Goal: Task Accomplishment & Management: Complete application form

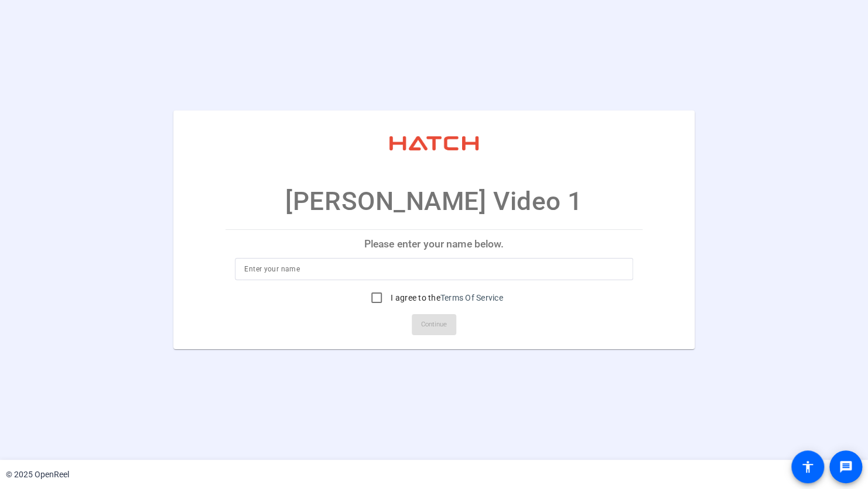
click at [451, 267] on input at bounding box center [433, 269] width 379 height 14
type input "Danette Gordon"
click at [371, 302] on input "I agree to the Terms Of Service" at bounding box center [376, 297] width 23 height 23
checkbox input "true"
click at [433, 325] on span "Continue" at bounding box center [434, 325] width 26 height 18
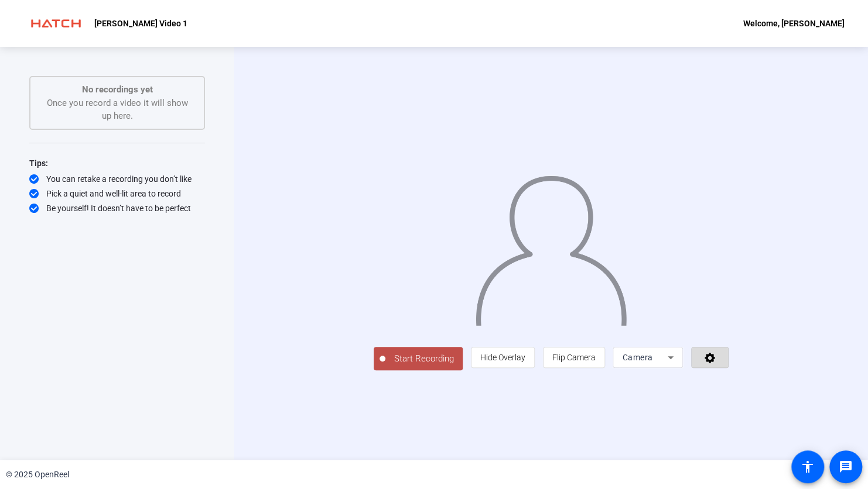
click at [715, 364] on icon at bounding box center [709, 358] width 11 height 11
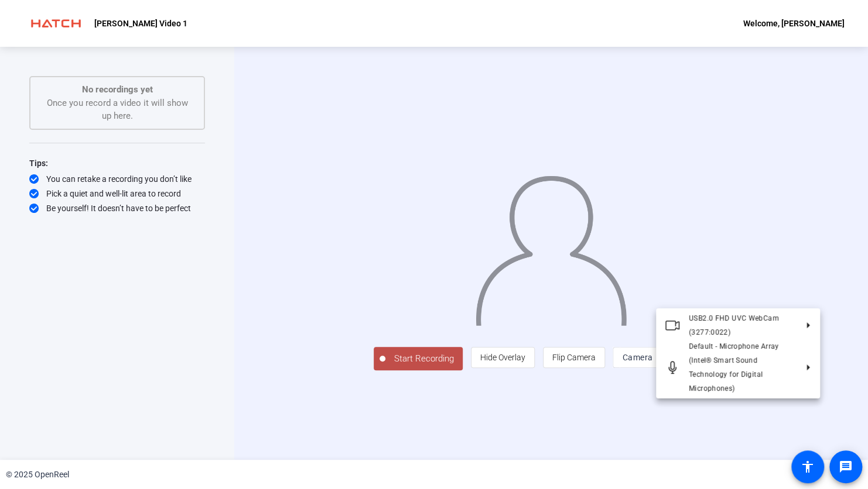
click at [800, 405] on div at bounding box center [434, 244] width 868 height 489
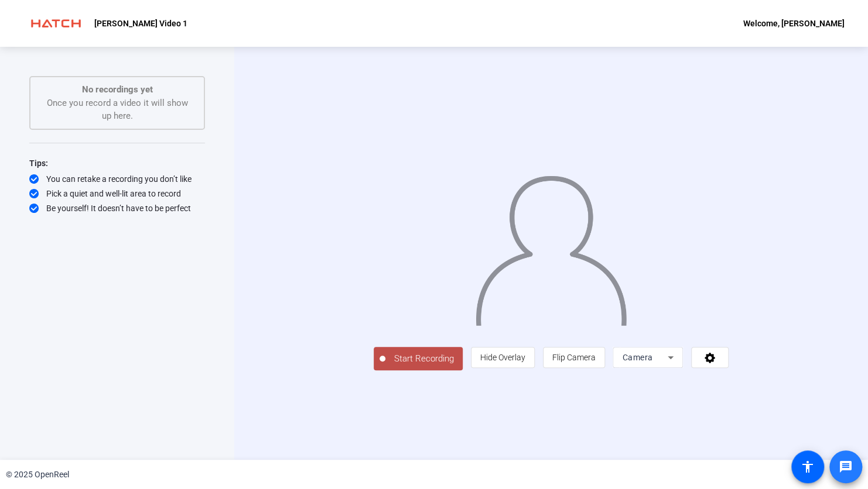
click at [843, 468] on mat-icon "message" at bounding box center [845, 467] width 14 height 14
click at [806, 467] on mat-icon "accessibility" at bounding box center [807, 467] width 14 height 14
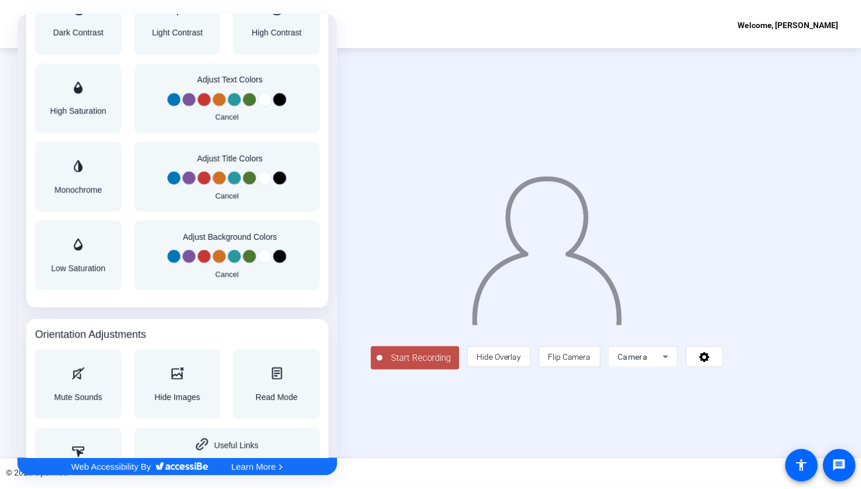
scroll to position [972, 0]
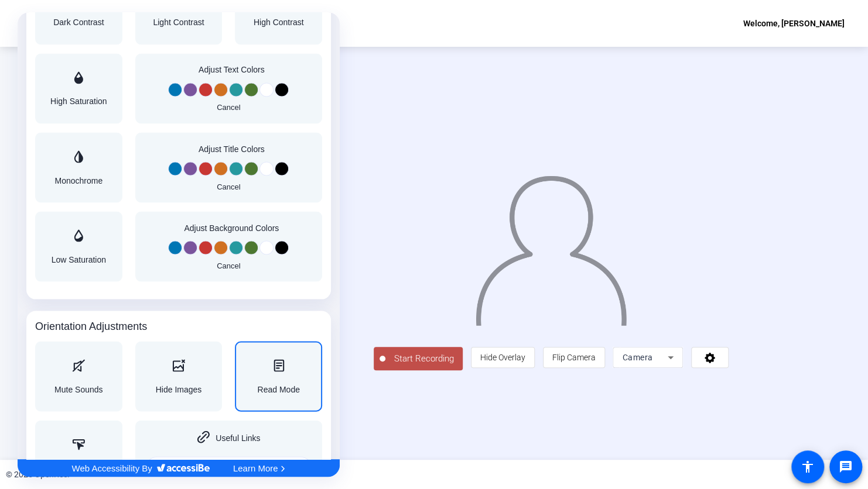
click at [276, 365] on icon "Accessibility Adjustments" at bounding box center [278, 365] width 13 height 12
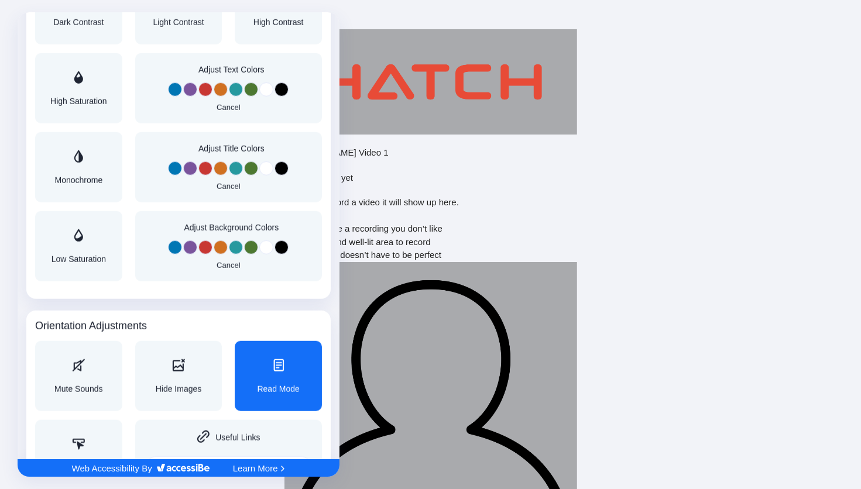
click at [735, 248] on div at bounding box center [430, 244] width 861 height 489
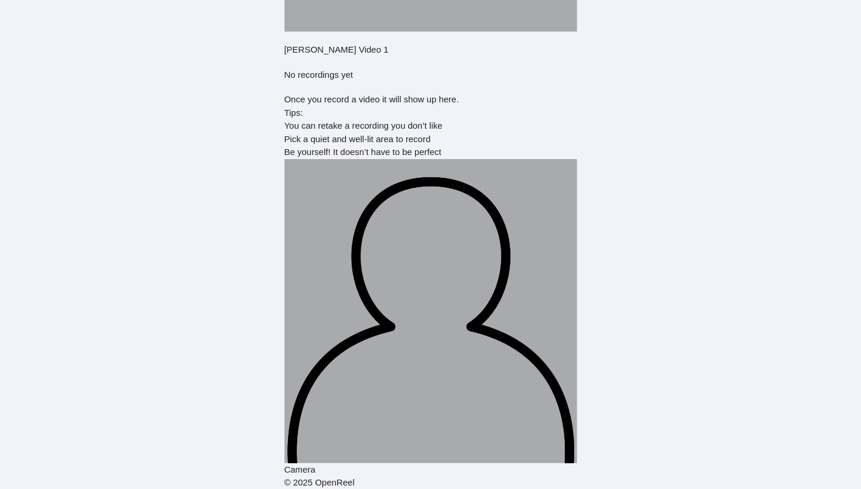
scroll to position [0, 0]
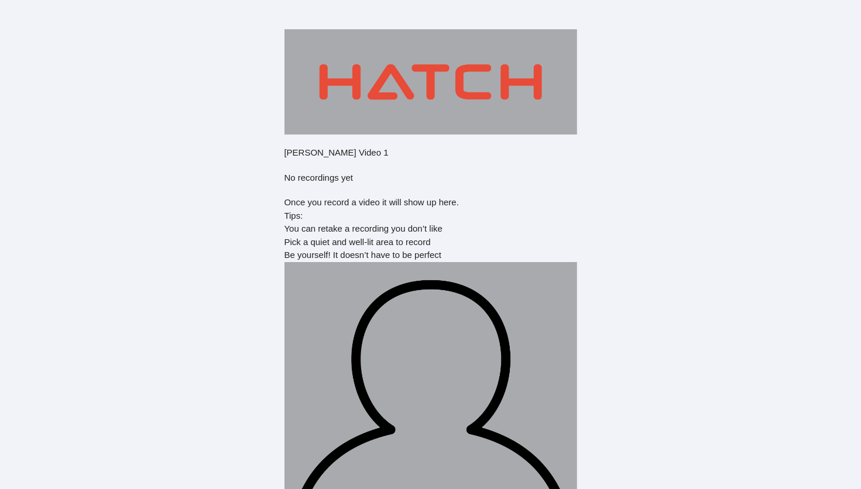
click at [149, 285] on html "Accessibility Screen-Reader Guide, Feedback, and Issue Reporting | New window G…" at bounding box center [430, 244] width 861 height 489
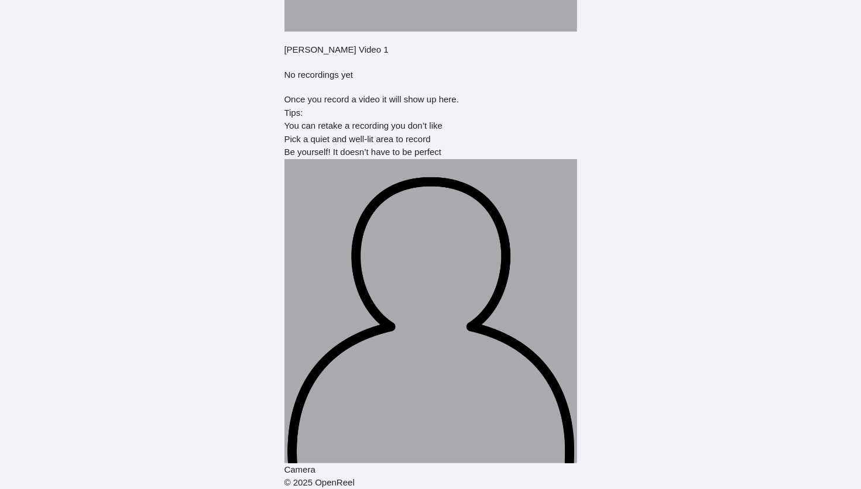
click at [413, 220] on img at bounding box center [431, 311] width 293 height 304
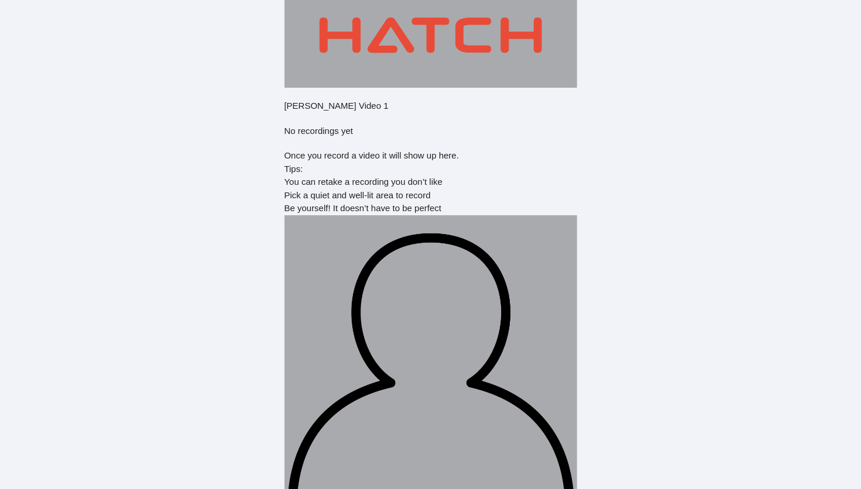
scroll to position [0, 0]
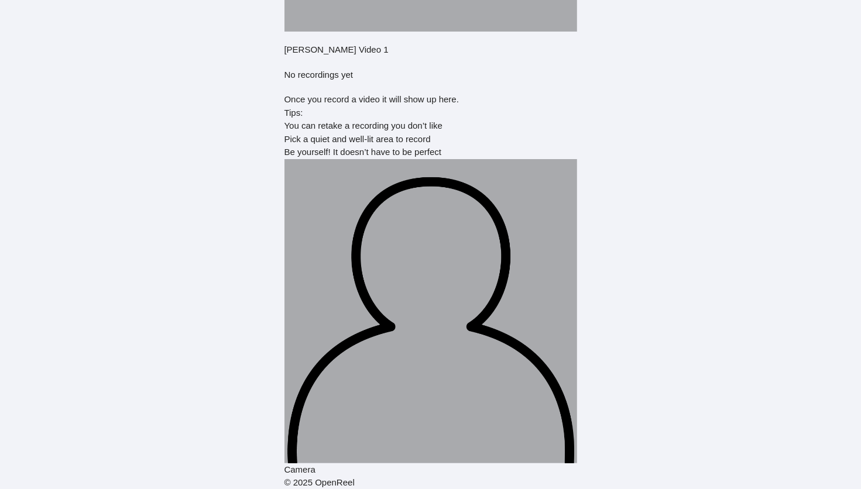
scroll to position [103, 0]
click at [477, 289] on img at bounding box center [431, 311] width 293 height 304
click at [441, 132] on div "You can retake a recording you don’t like" at bounding box center [431, 125] width 293 height 13
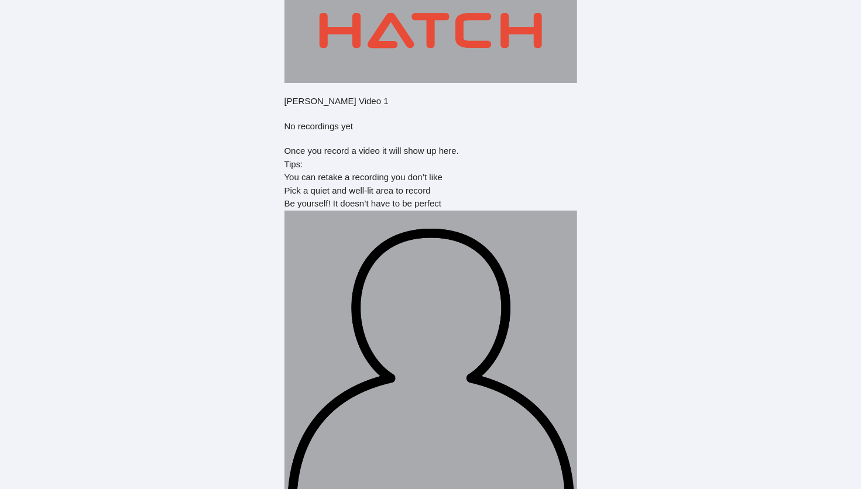
scroll to position [0, 0]
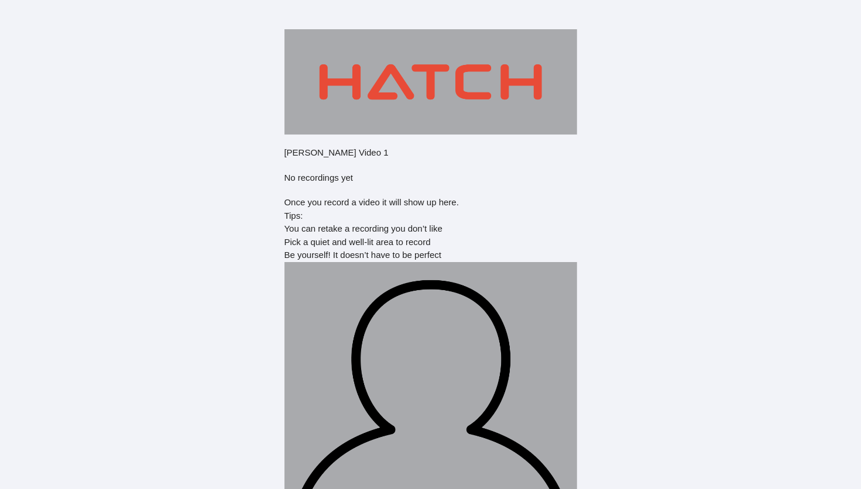
click at [577, 284] on img at bounding box center [431, 414] width 293 height 304
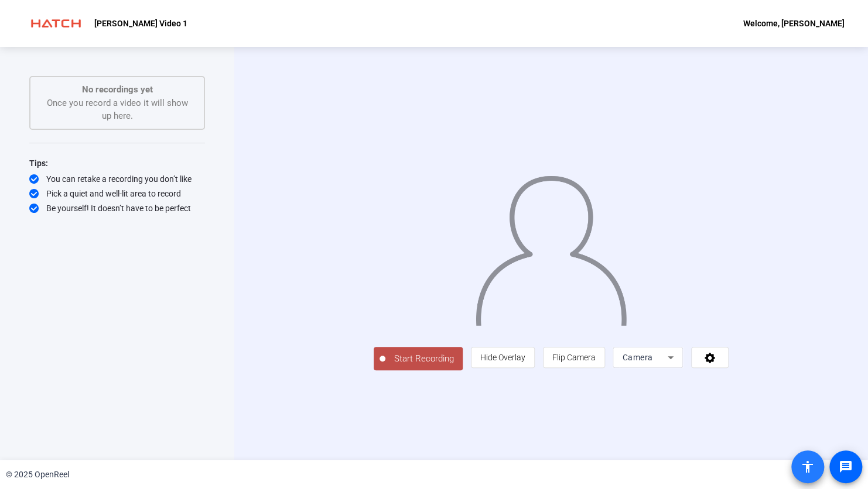
click at [806, 468] on mat-icon "accessibility" at bounding box center [807, 467] width 14 height 14
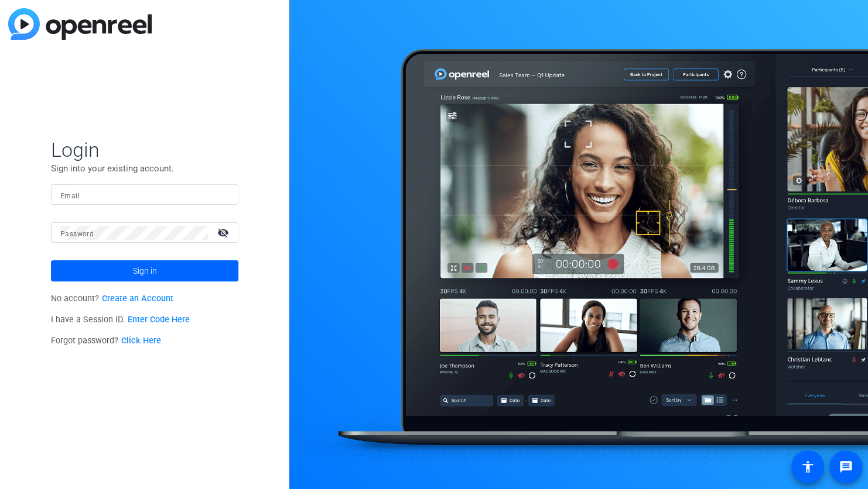
click at [806, 468] on mat-icon "accessibility" at bounding box center [807, 467] width 14 height 14
click at [158, 203] on div at bounding box center [144, 194] width 169 height 20
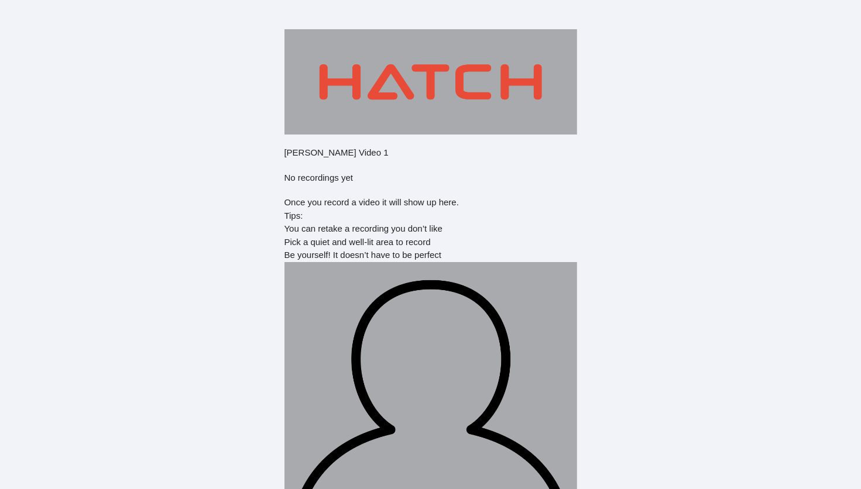
click at [801, 411] on html "Accessibility Screen-Reader Guide, Feedback, and Issue Reporting | New window […" at bounding box center [430, 244] width 861 height 489
